Goal: Information Seeking & Learning: Learn about a topic

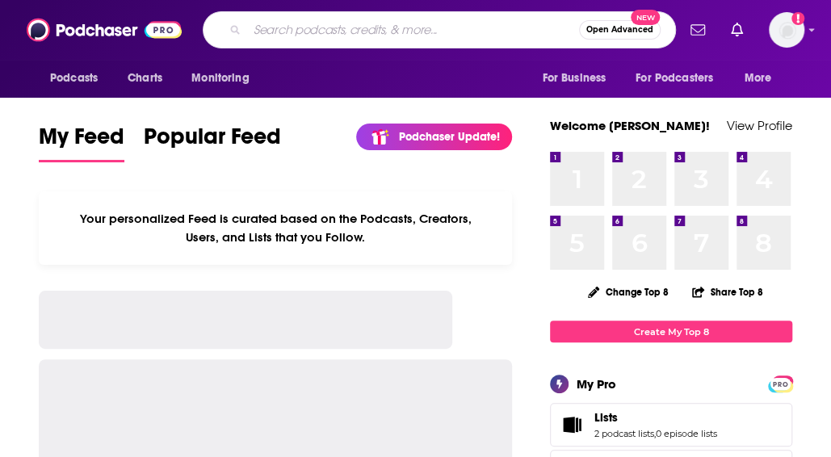
click at [413, 30] on input "Search podcasts, credits, & more..." at bounding box center [413, 30] width 332 height 26
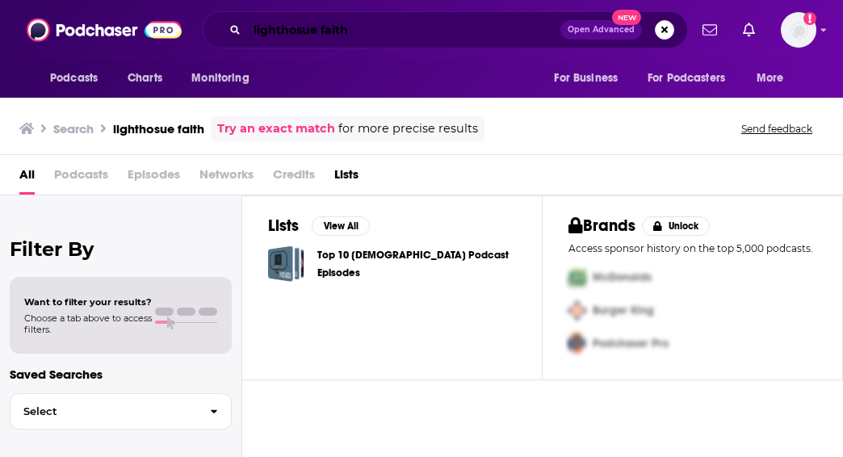
click at [408, 34] on input "lighthosue faith" at bounding box center [403, 30] width 313 height 26
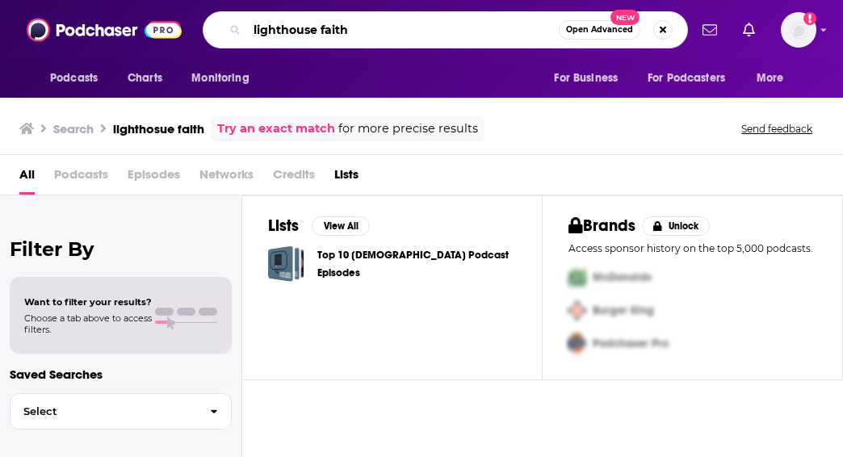
type input "lighthouse faith"
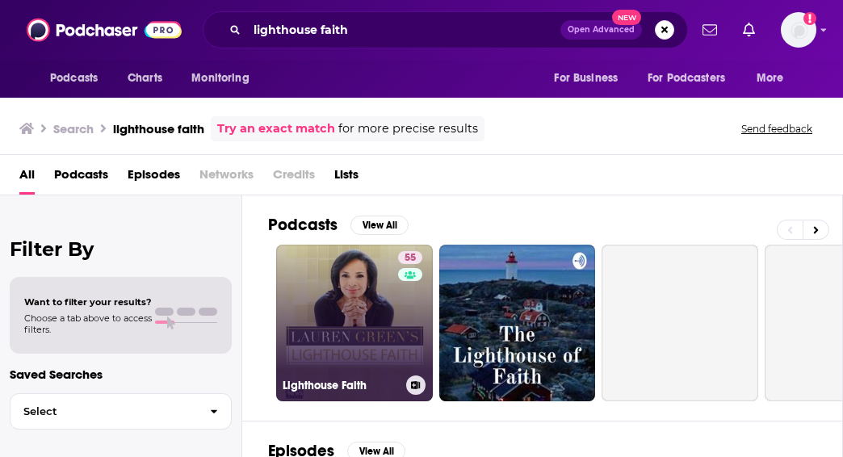
click at [341, 296] on link "55 Lighthouse Faith" at bounding box center [354, 323] width 157 height 157
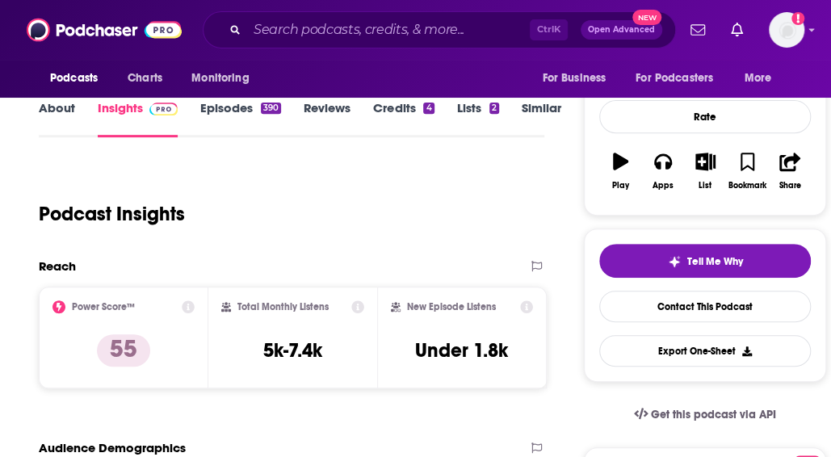
scroll to position [236, 0]
